Goal: Navigation & Orientation: Find specific page/section

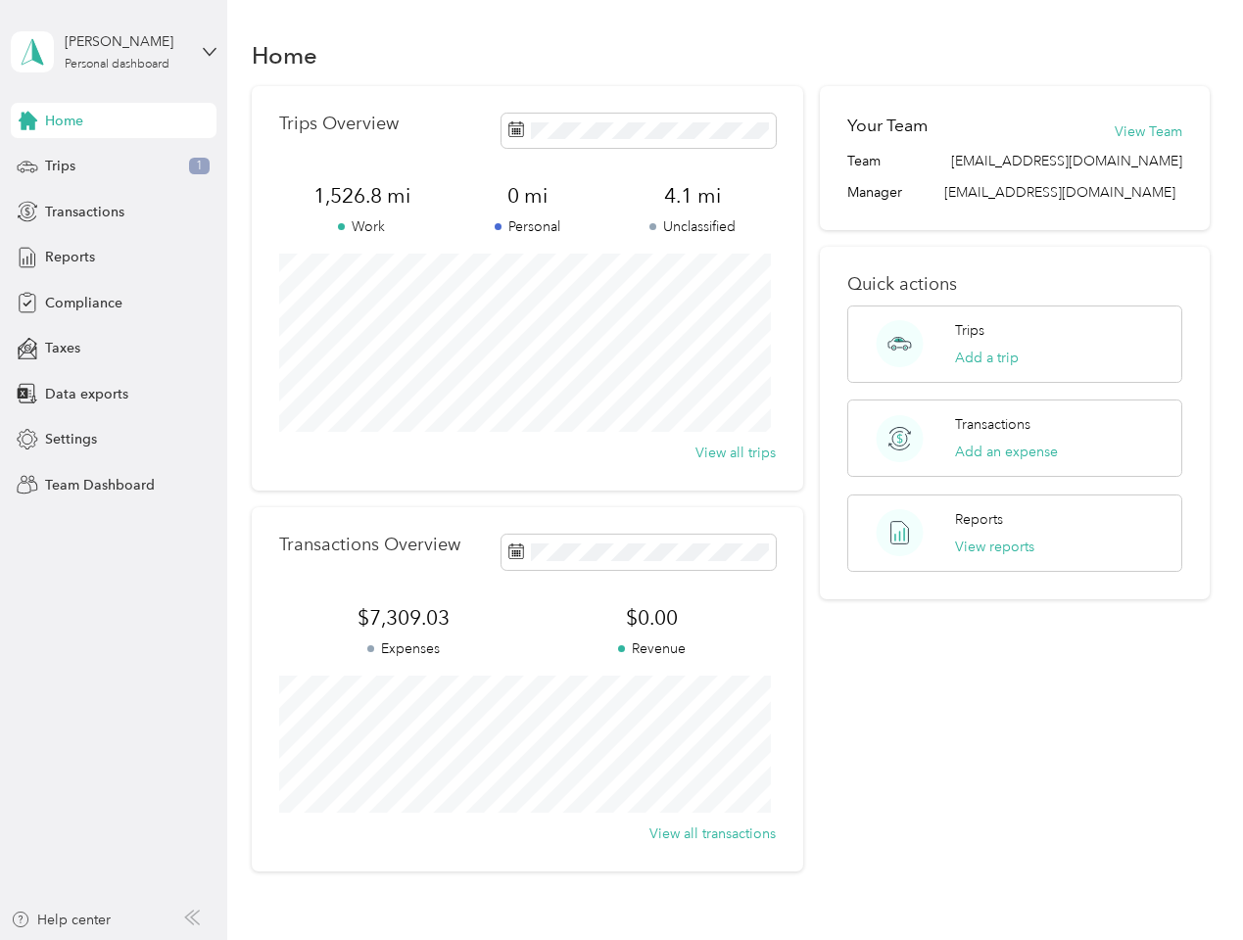
click at [621, 470] on div "Trips Overview 1,526.8 mi Work 0 mi Personal 4.1 mi Unclassified View all trips" at bounding box center [527, 288] width 551 height 405
click at [114, 52] on div "[PERSON_NAME]" at bounding box center [126, 41] width 122 height 21
click at [114, 120] on div "You’re signed in as [EMAIL_ADDRESS][DOMAIN_NAME] Team dashboard Personal dashbo…" at bounding box center [217, 172] width 412 height 200
